Goal: Find specific page/section: Find specific page/section

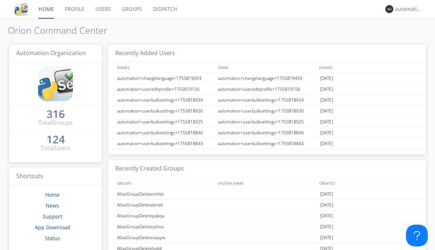
click at [164, 9] on link "Dispatch" at bounding box center [165, 9] width 35 height 18
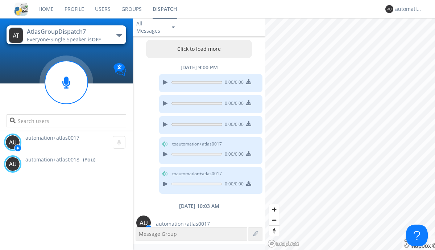
click at [197, 49] on button "Click to load more" at bounding box center [199, 49] width 106 height 18
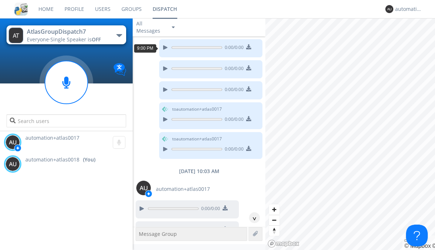
scroll to position [13, 0]
click at [252, 218] on div "^" at bounding box center [254, 217] width 11 height 11
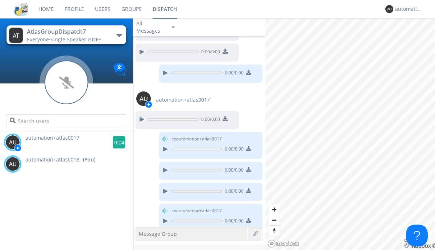
scroll to position [442, 0]
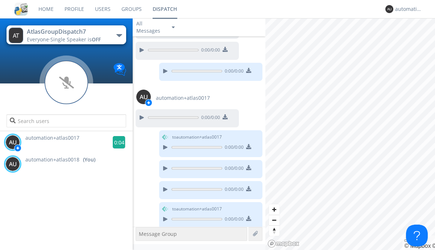
click at [116, 142] on g at bounding box center [119, 142] width 13 height 13
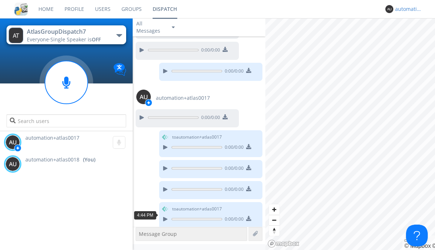
click at [407, 9] on div "automation+atlas0018" at bounding box center [408, 8] width 27 height 7
